Goal: Obtain resource: Download file/media

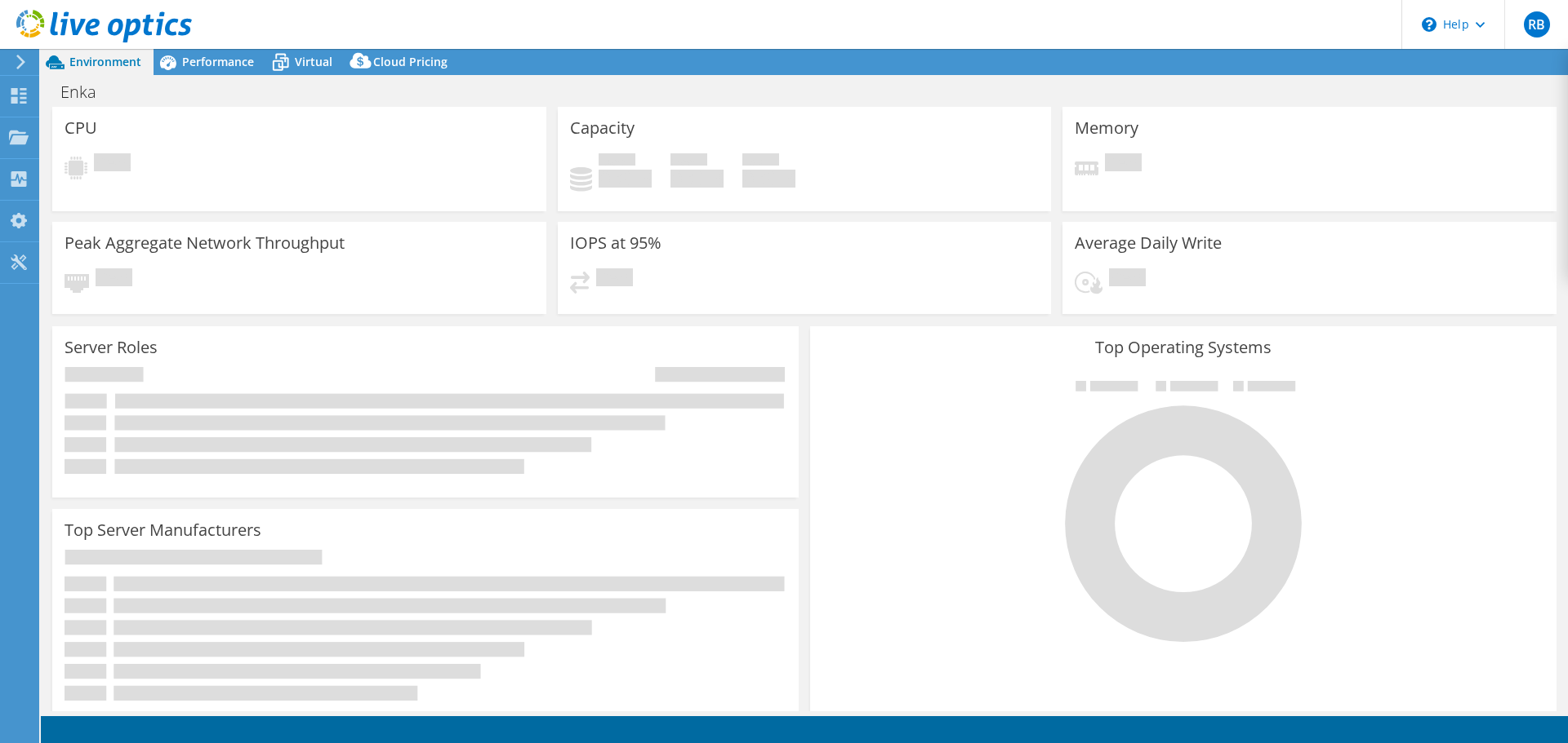
select select "USD"
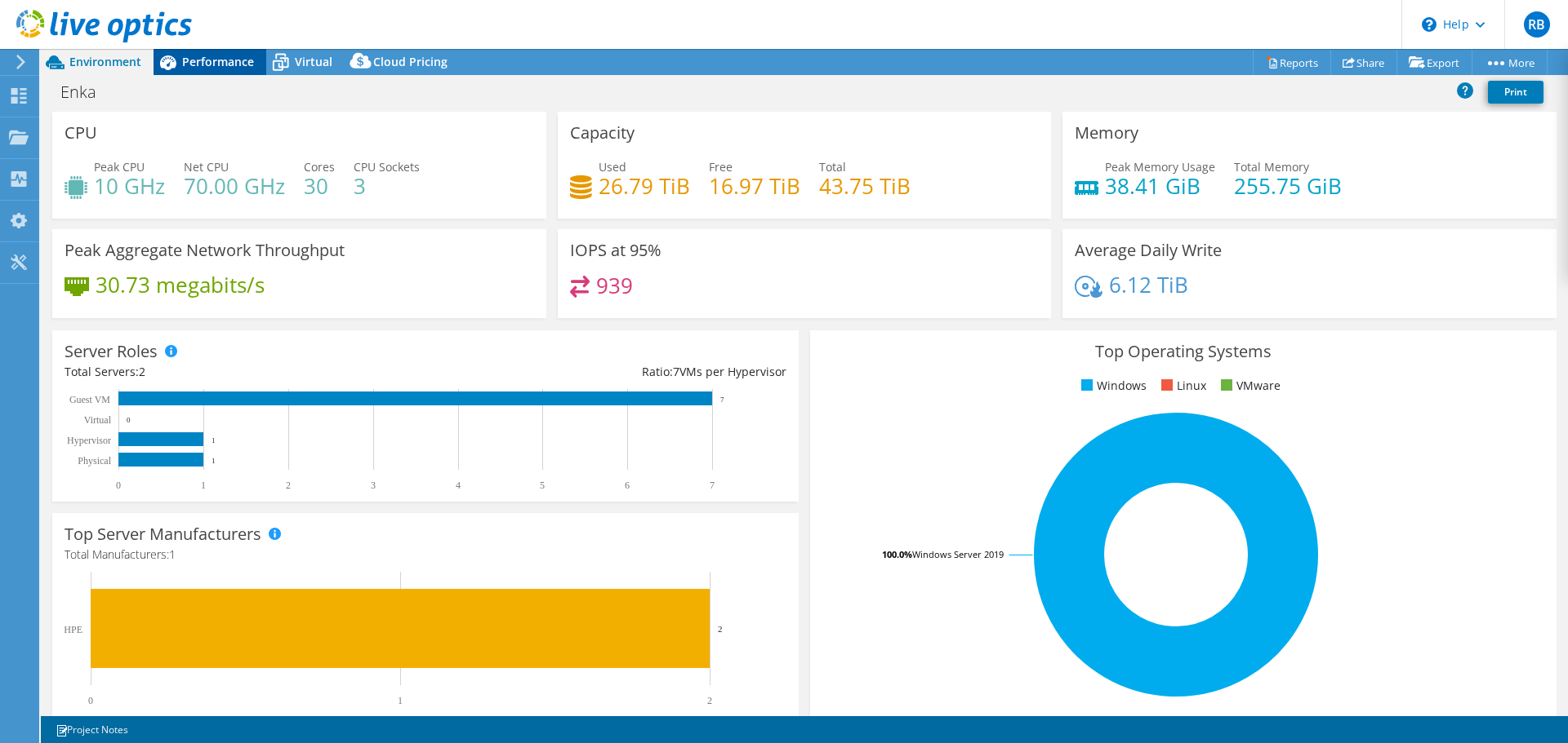
click at [195, 67] on span "Performance" at bounding box center [218, 61] width 72 height 15
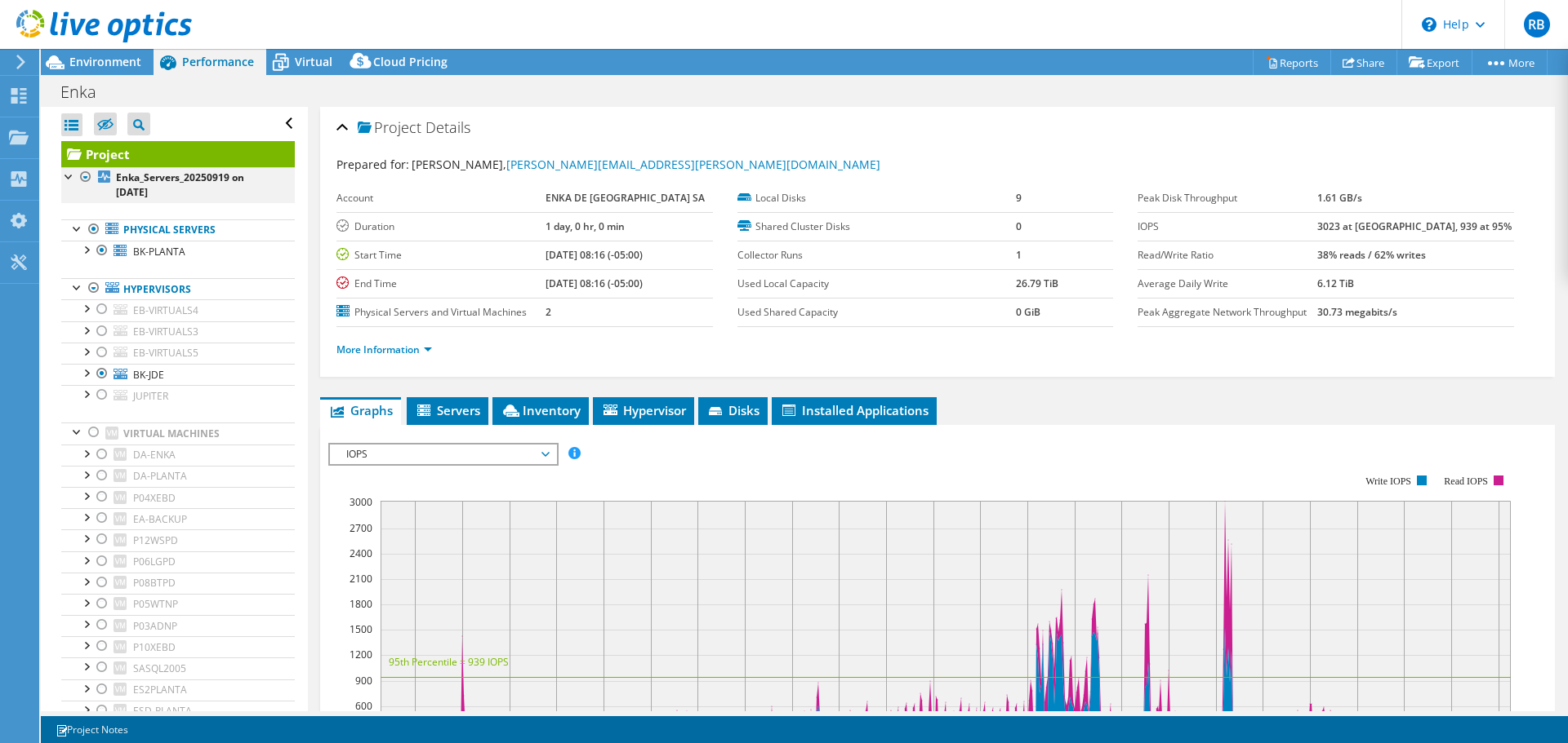
click at [85, 178] on div at bounding box center [86, 176] width 16 height 19
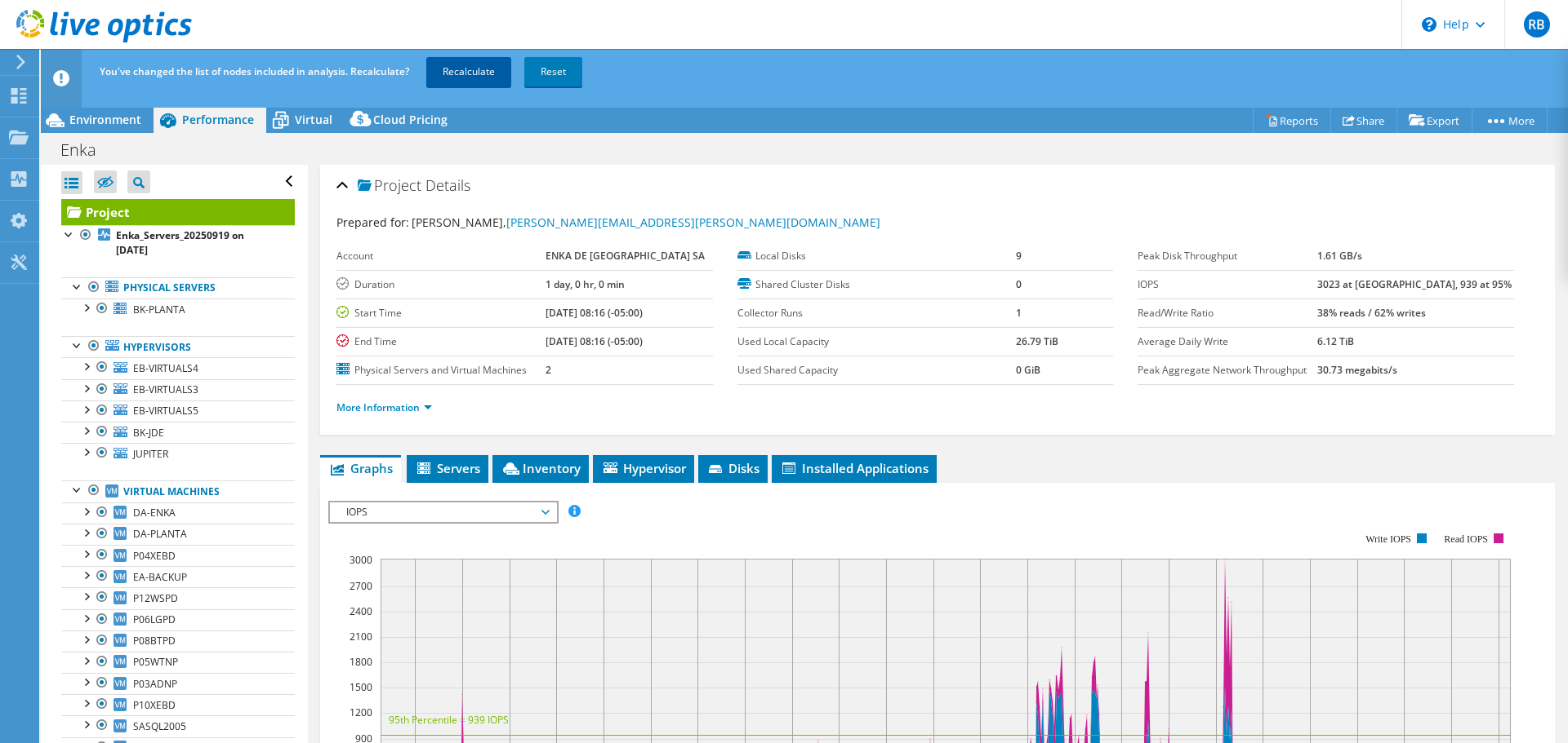
click at [471, 61] on link "Recalculate" at bounding box center [468, 72] width 85 height 29
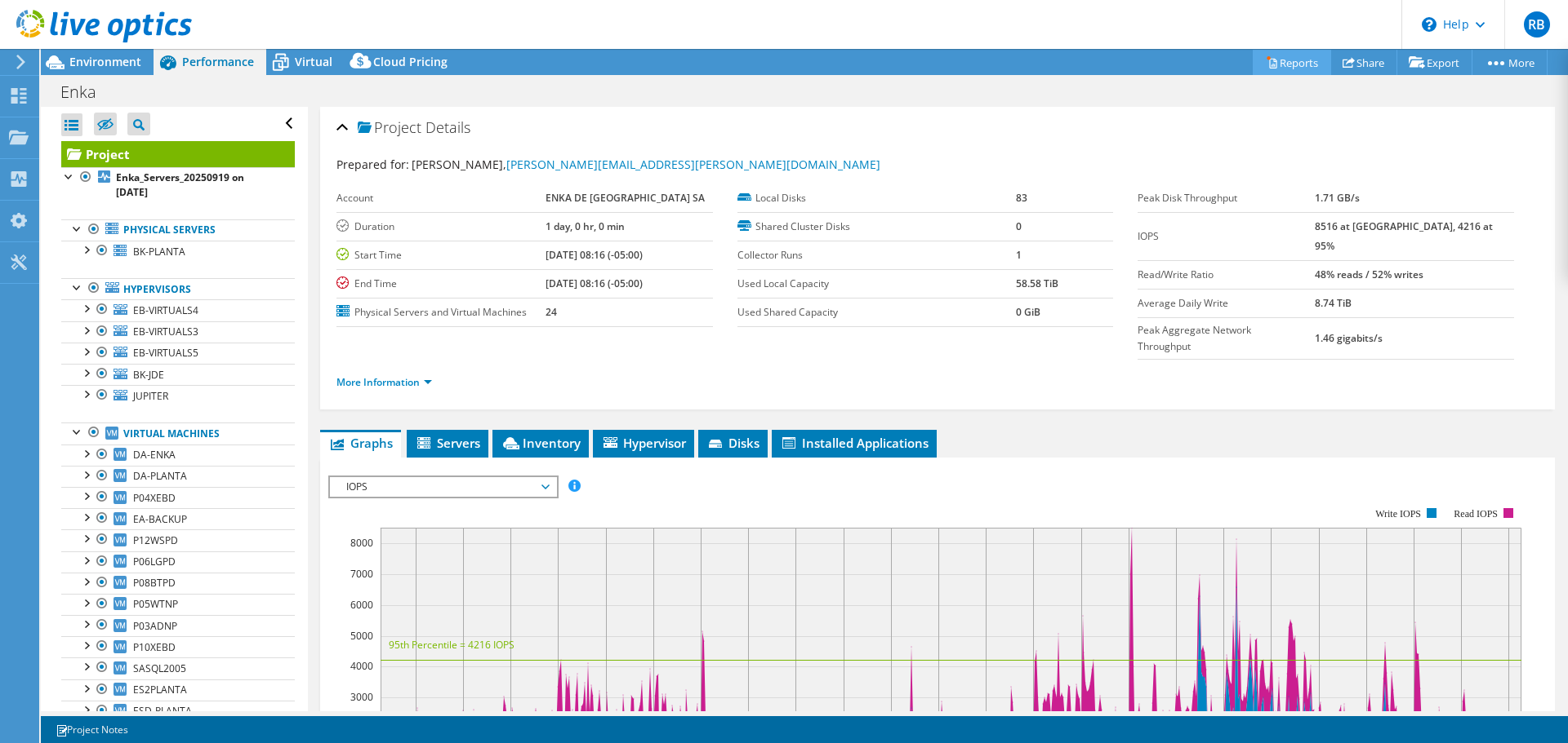
click at [1309, 64] on link "Reports" at bounding box center [1292, 63] width 78 height 26
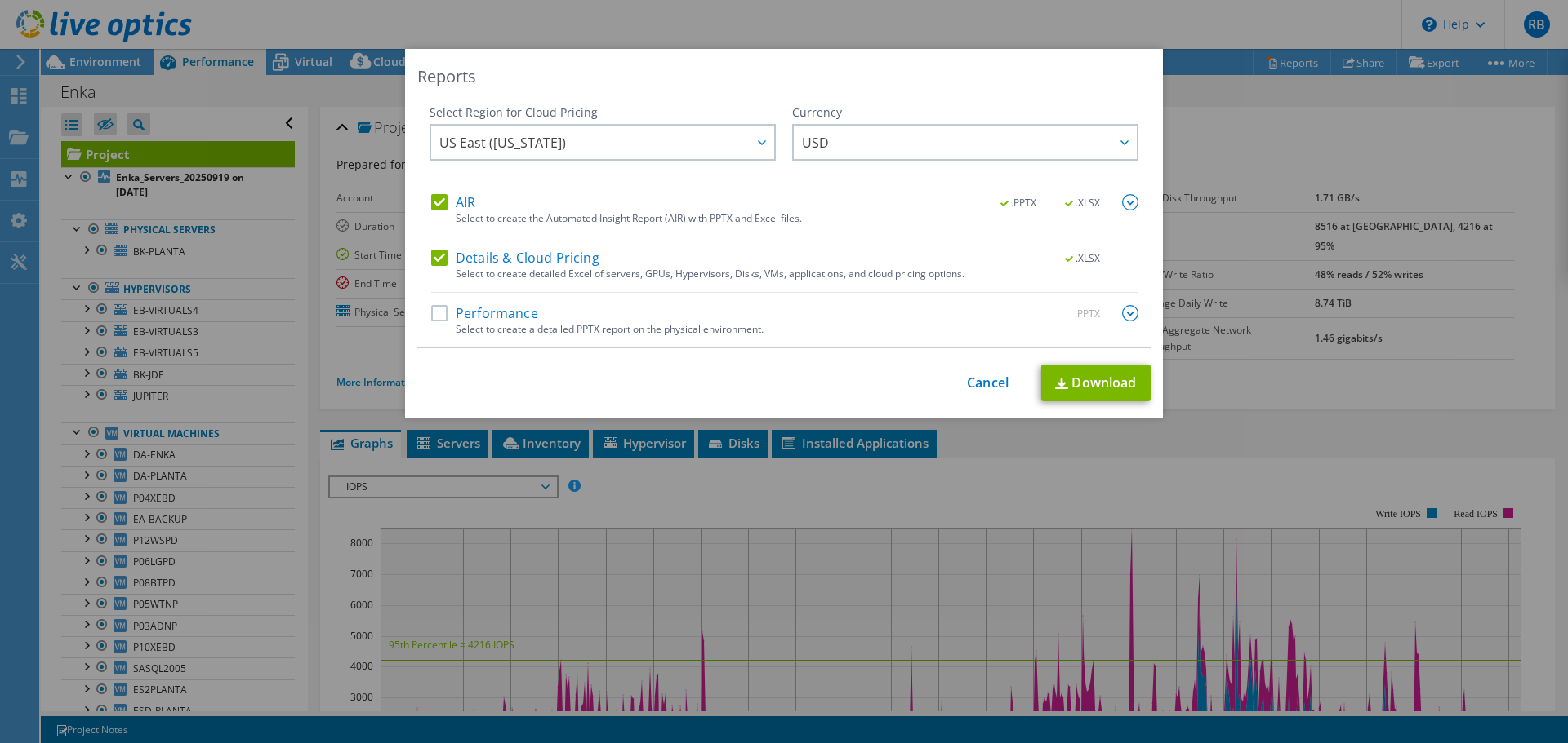
click at [437, 309] on label "Performance" at bounding box center [484, 314] width 107 height 16
click at [0, 0] on input "Performance" at bounding box center [0, 0] width 0 height 0
click at [1115, 150] on div at bounding box center [1123, 142] width 26 height 34
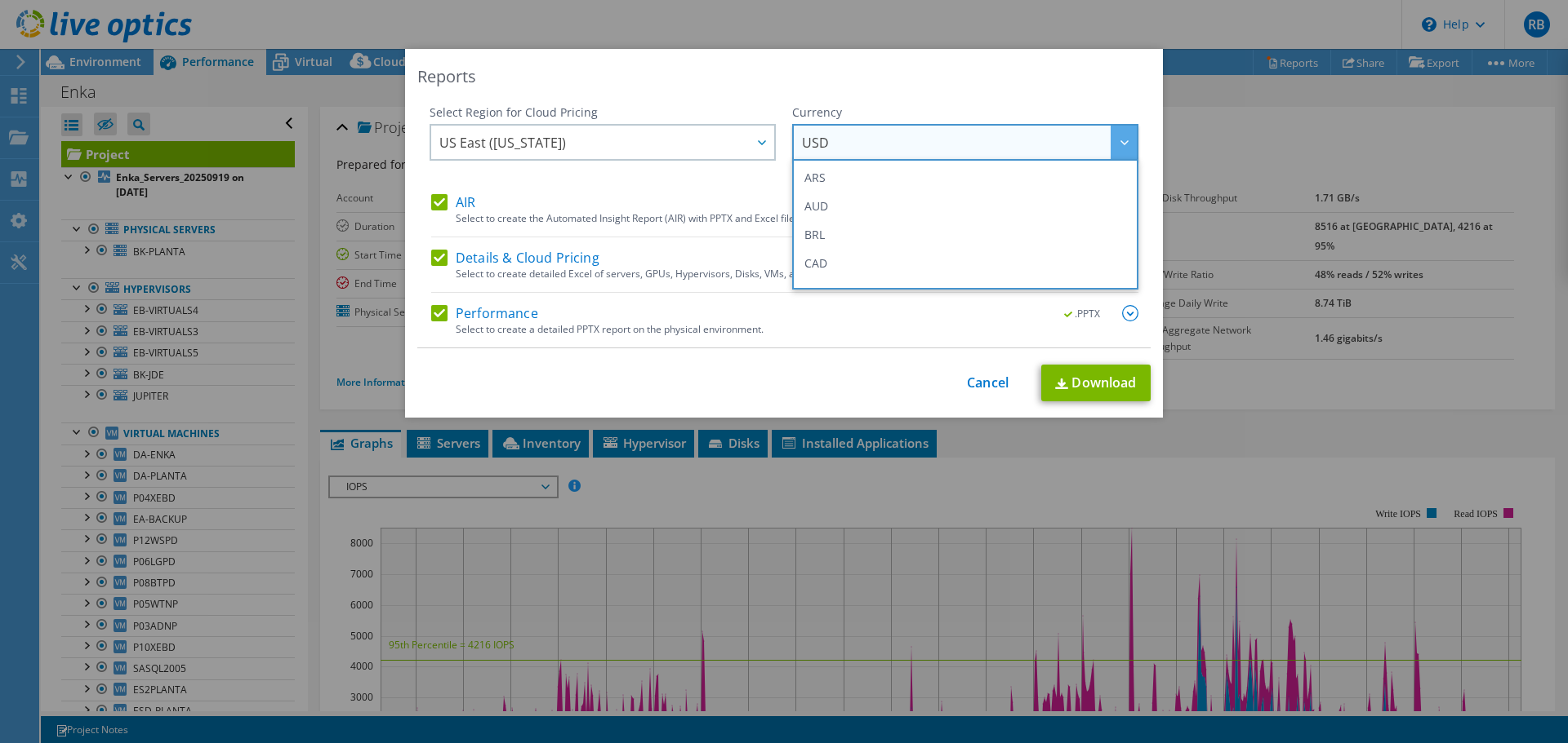
drag, startPoint x: 711, startPoint y: 83, endPoint x: 1066, endPoint y: 317, distance: 425.2
click at [711, 84] on div "Reports" at bounding box center [784, 77] width 733 height 23
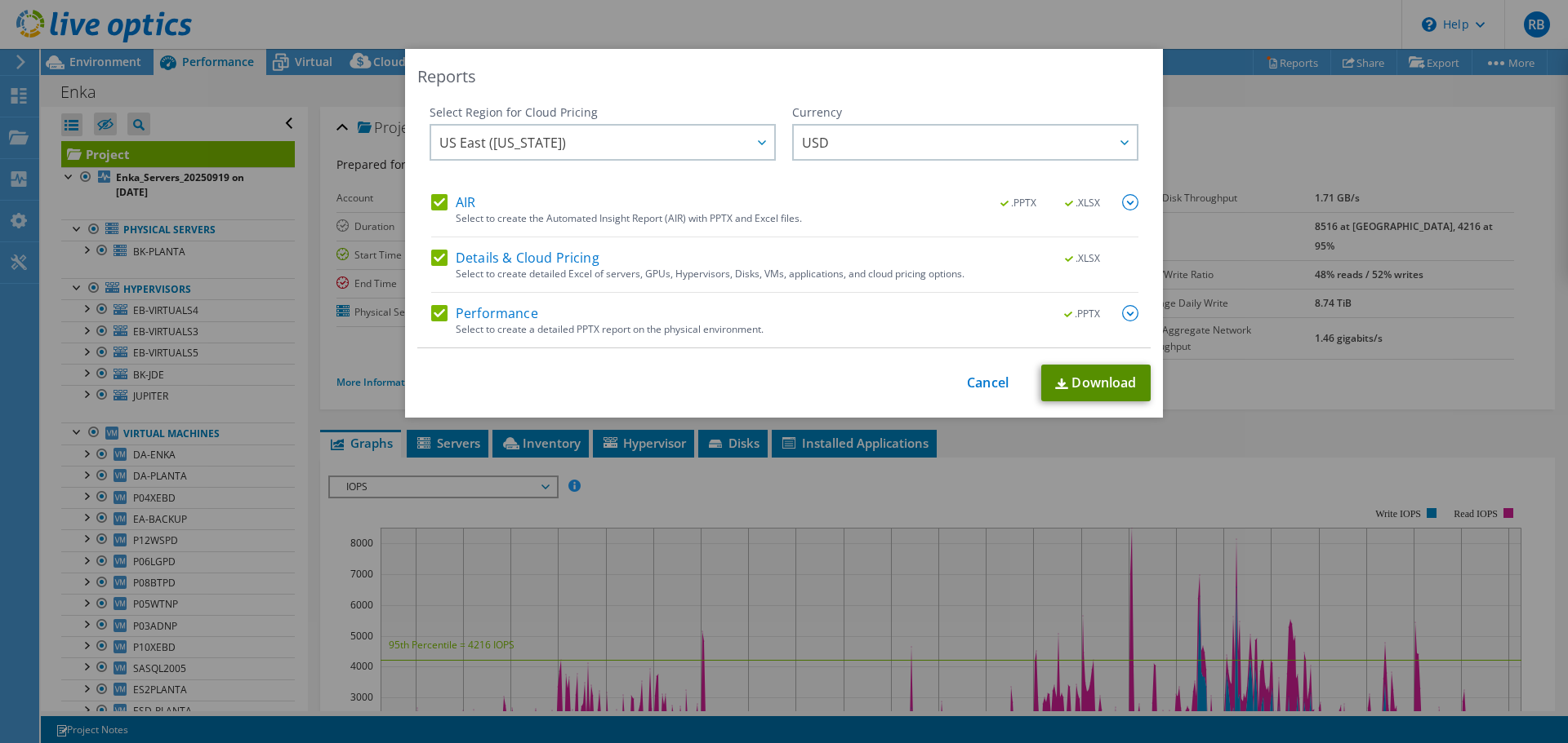
click at [1101, 381] on link "Download" at bounding box center [1096, 383] width 109 height 36
click at [967, 393] on div "This process may take a while, please wait... Cancel Download" at bounding box center [784, 383] width 733 height 36
click at [977, 384] on link "Cancel" at bounding box center [988, 383] width 42 height 15
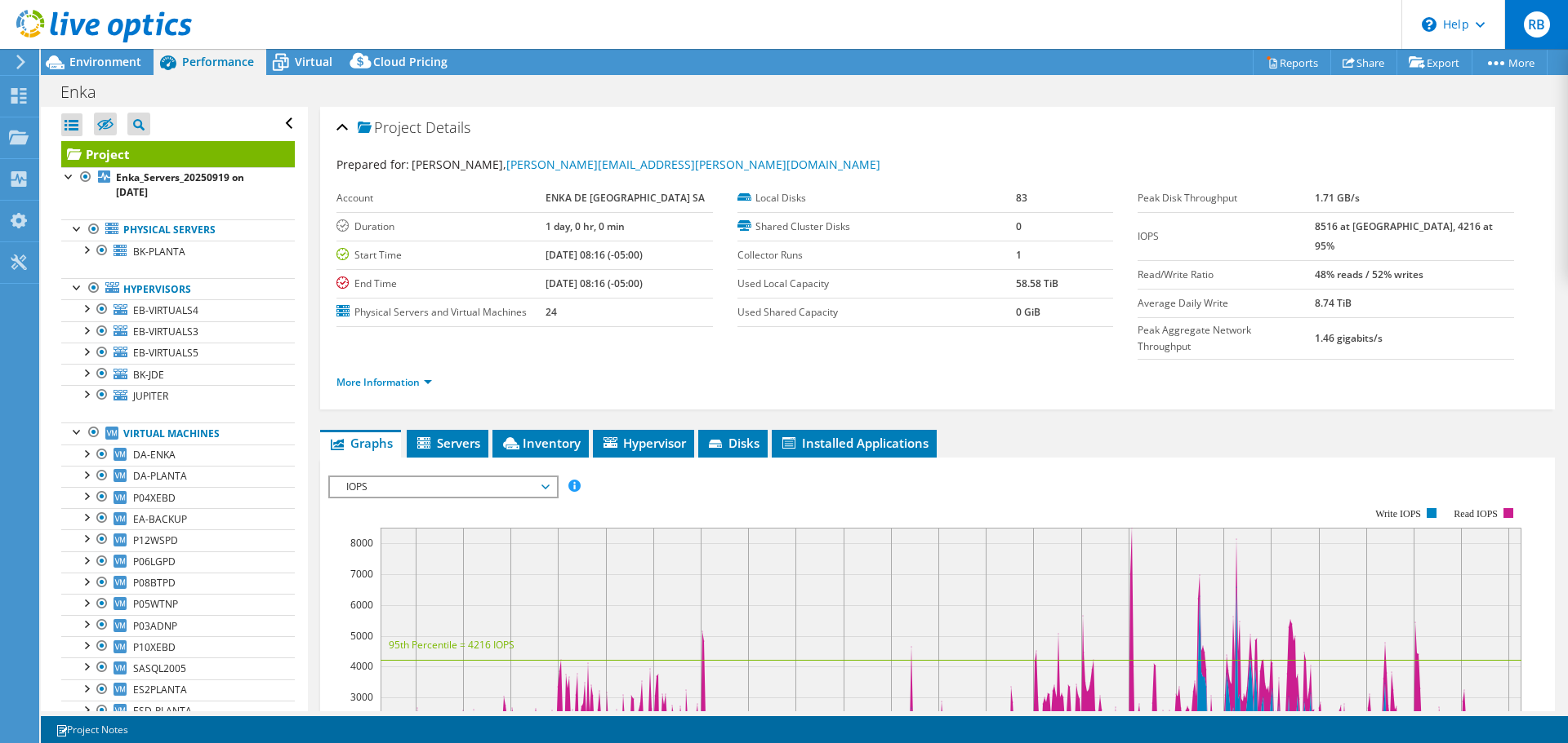
click at [1539, 26] on span "RB" at bounding box center [1536, 25] width 26 height 26
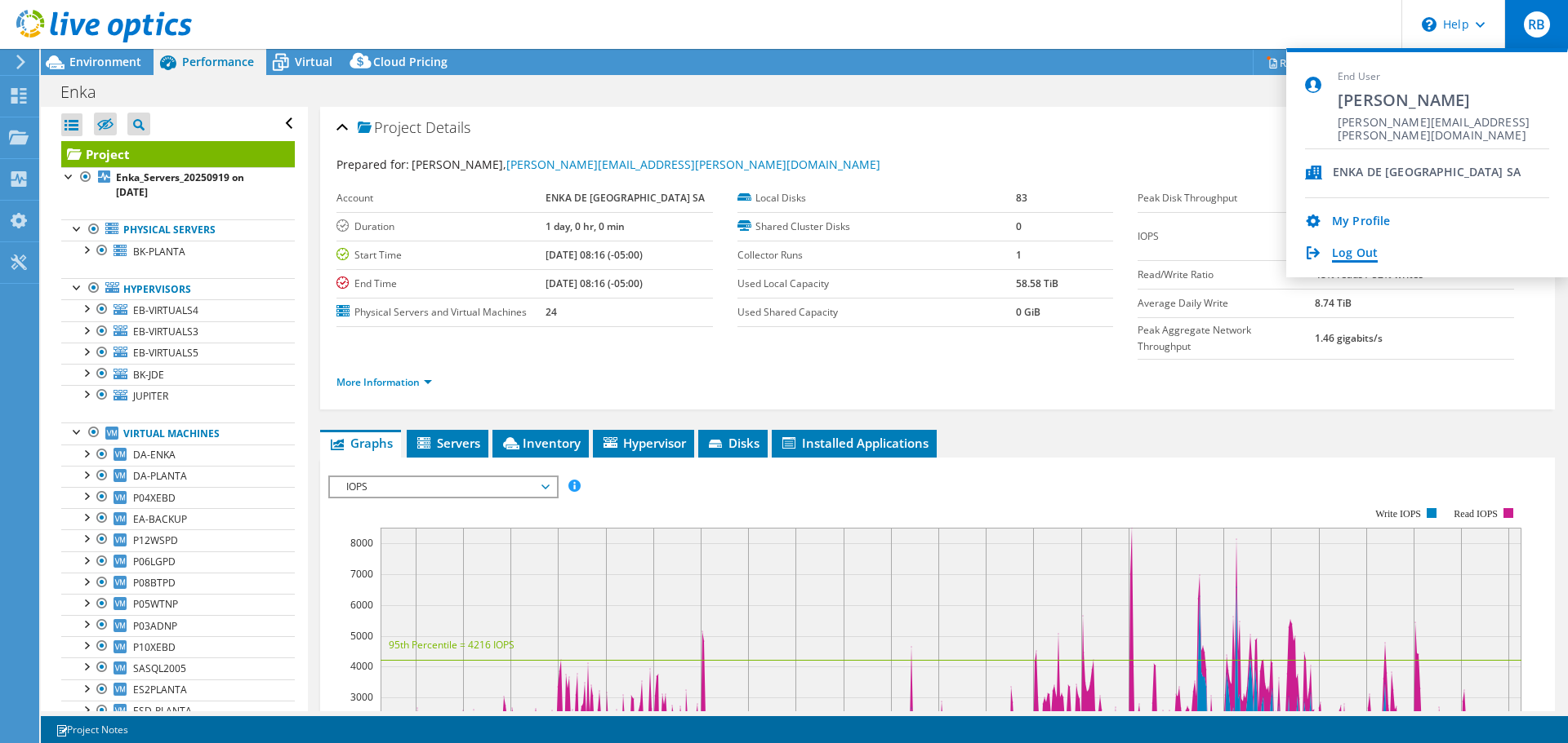
click at [1357, 253] on link "Log Out" at bounding box center [1355, 253] width 46 height 15
